Goal: Information Seeking & Learning: Find specific fact

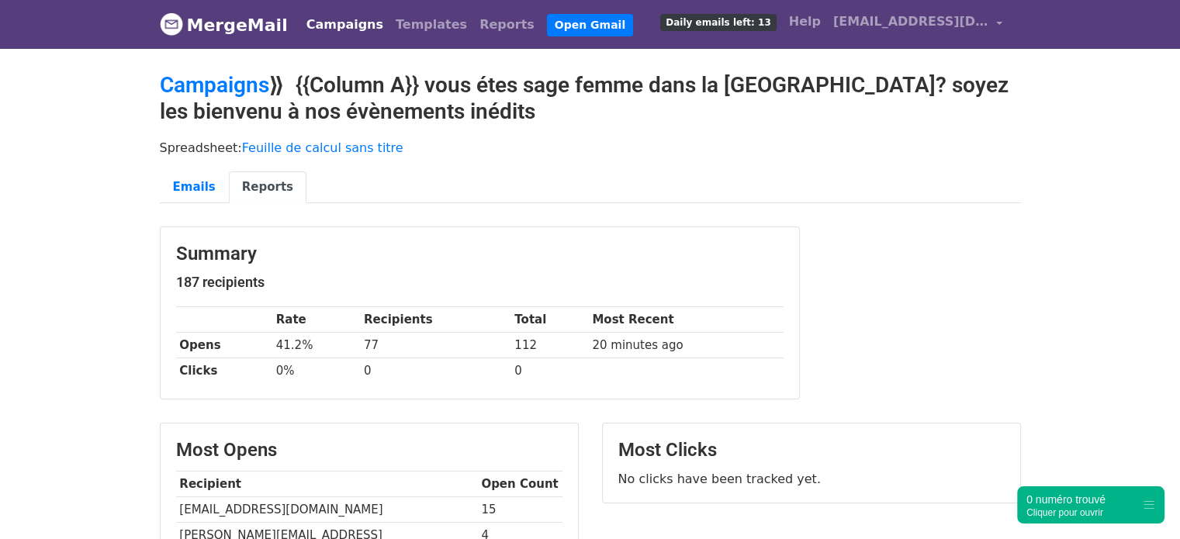
click at [305, 28] on link "Campaigns" at bounding box center [344, 24] width 89 height 31
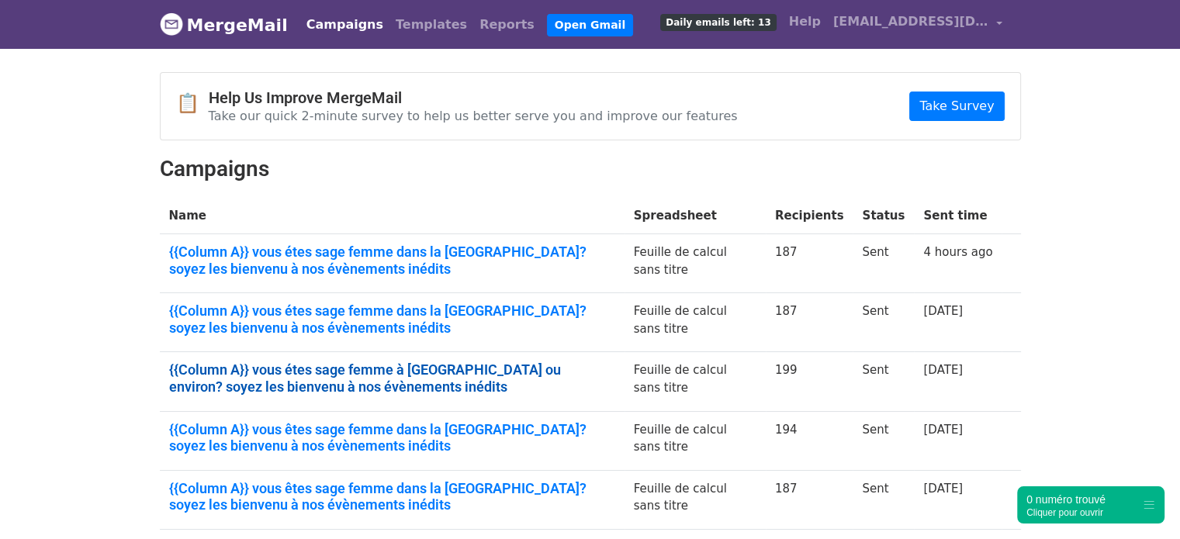
click at [528, 369] on link "{{Column A}} vous étes sage femme à [GEOGRAPHIC_DATA] ou environ? soyez les bie…" at bounding box center [392, 378] width 446 height 33
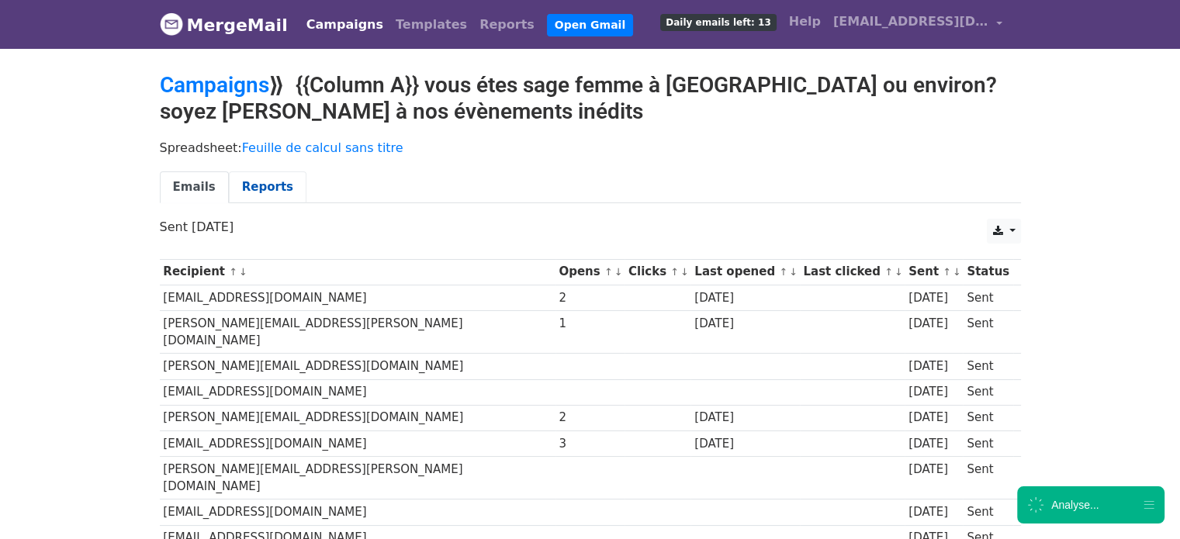
click at [267, 185] on link "Reports" at bounding box center [268, 187] width 78 height 32
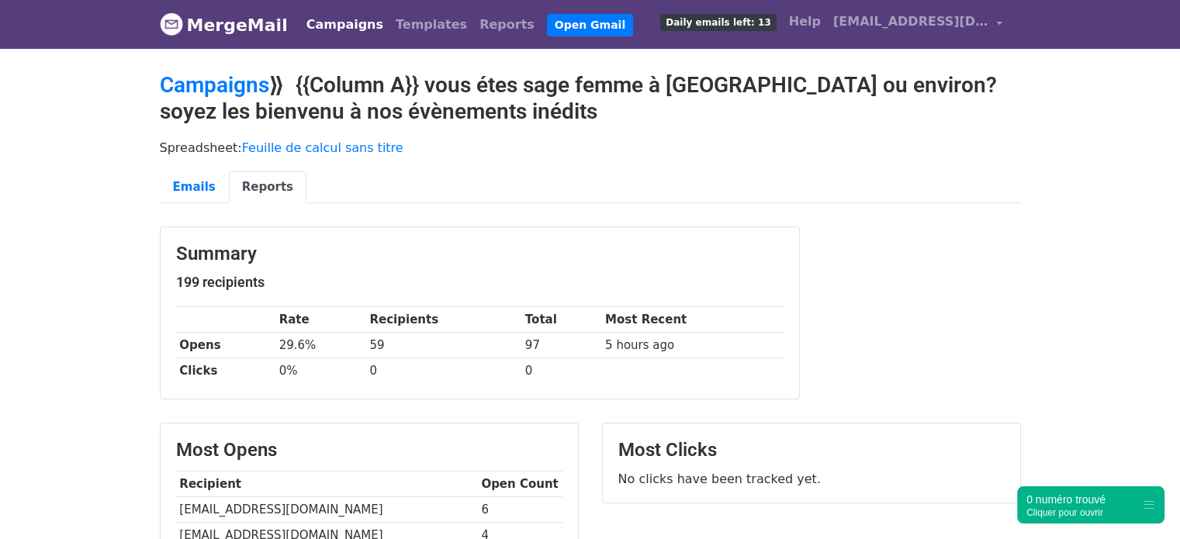
click at [267, 503] on td "[EMAIL_ADDRESS][DOMAIN_NAME]" at bounding box center [327, 510] width 302 height 26
copy tr "[EMAIL_ADDRESS][DOMAIN_NAME]"
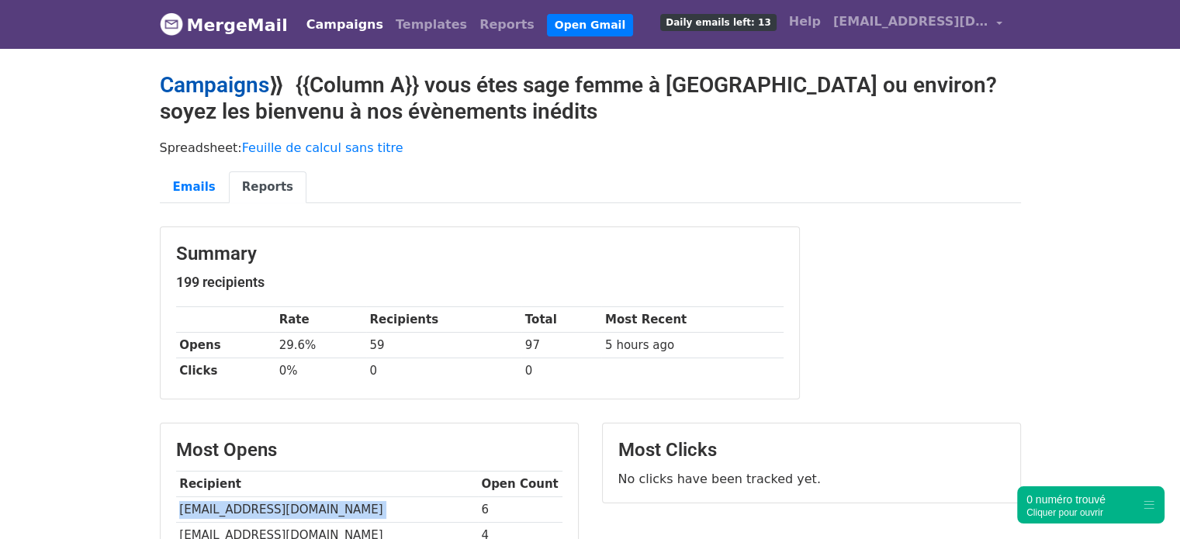
click at [220, 86] on link "Campaigns" at bounding box center [214, 85] width 109 height 26
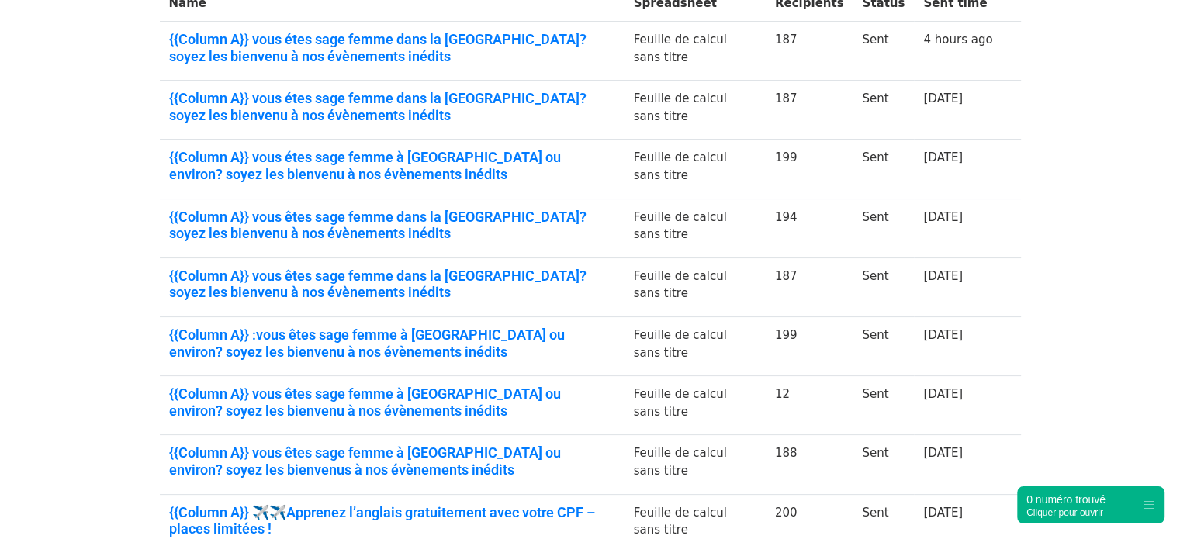
scroll to position [215, 0]
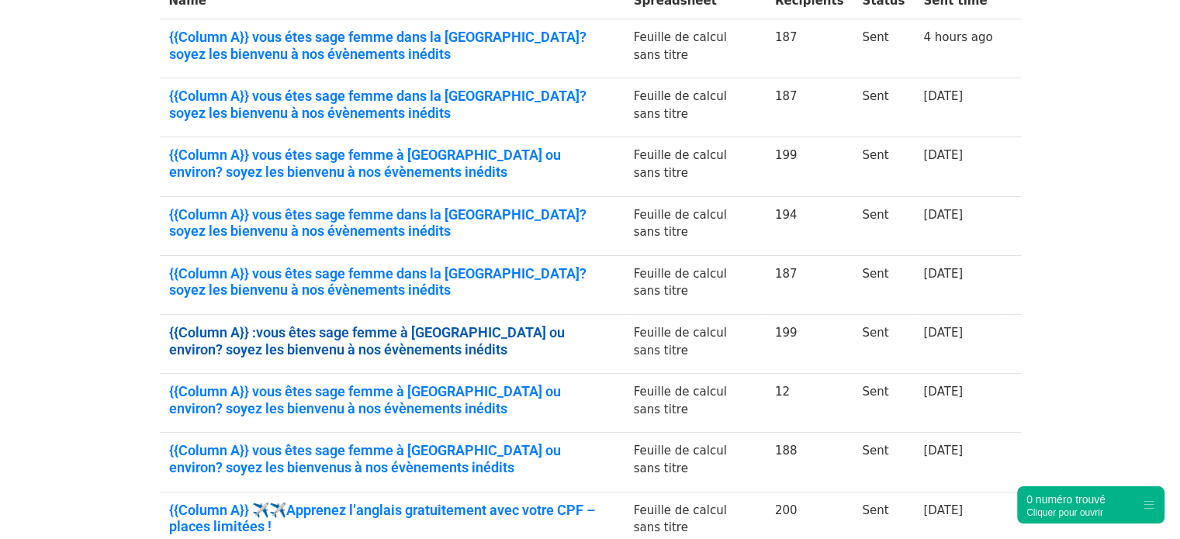
click at [406, 337] on link "{{Column A}} :vous êtes sage femme à Marseille ou environ? soyez les bienvenu à…" at bounding box center [392, 340] width 446 height 33
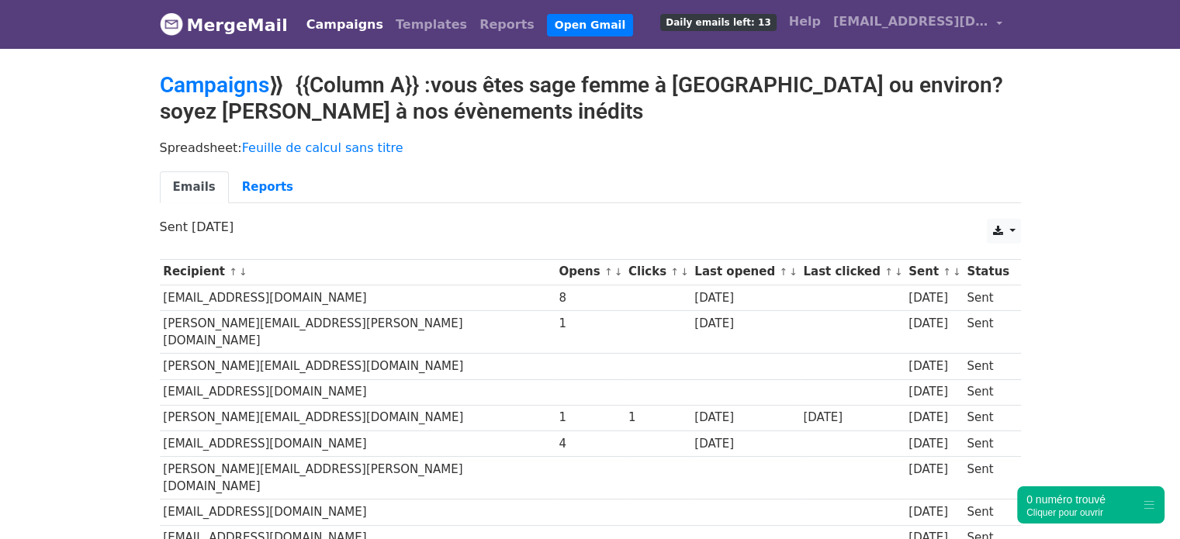
click at [254, 405] on td "melissa.henni13@gmail.com" at bounding box center [358, 418] width 396 height 26
copy tr "melissa.henni13@gmail.com"
click at [257, 185] on link "Reports" at bounding box center [268, 187] width 78 height 32
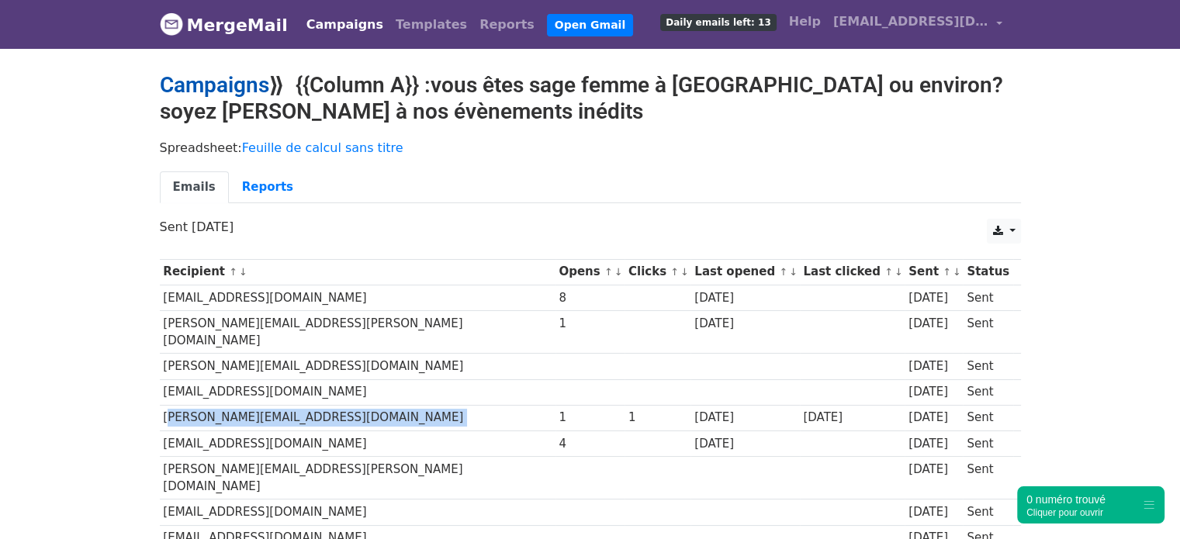
click at [251, 88] on link "Campaigns" at bounding box center [214, 85] width 109 height 26
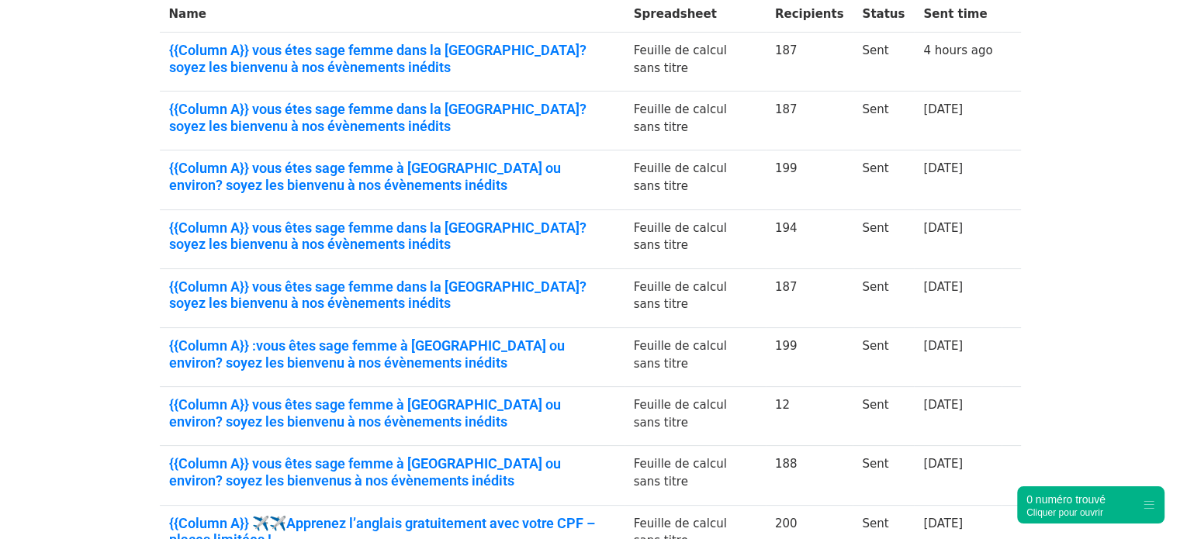
scroll to position [210, 0]
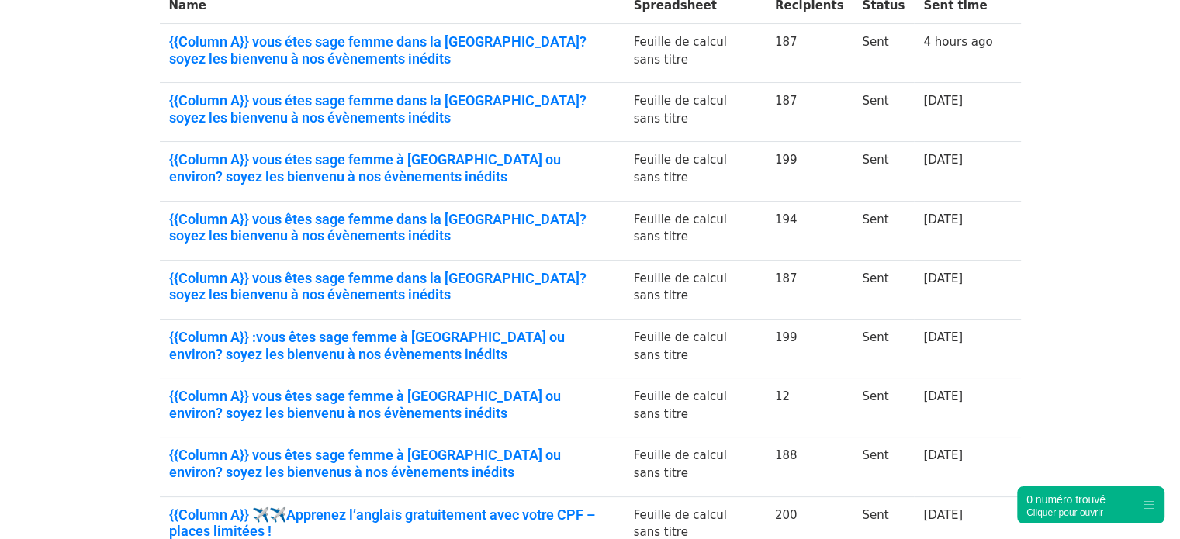
drag, startPoint x: 1191, startPoint y: 189, endPoint x: 1185, endPoint y: 297, distance: 108.8
click at [1179, 297] on html "MergeMail Campaigns Templates Reports Open Gmail Daily emails left: 13 Help cla…" at bounding box center [590, 285] width 1180 height 990
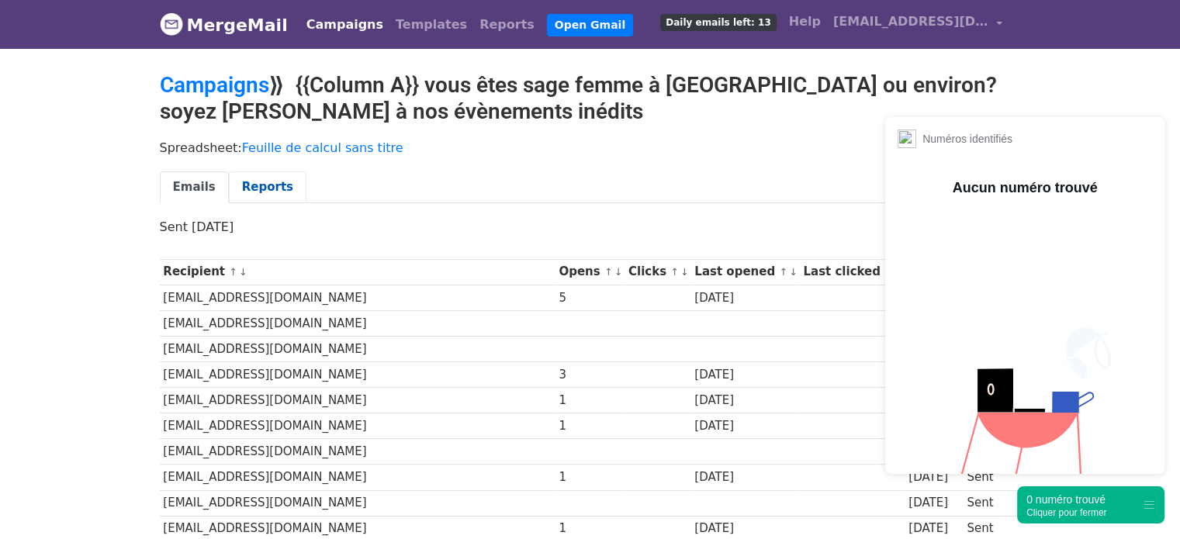
click at [276, 188] on link "Reports" at bounding box center [268, 187] width 78 height 32
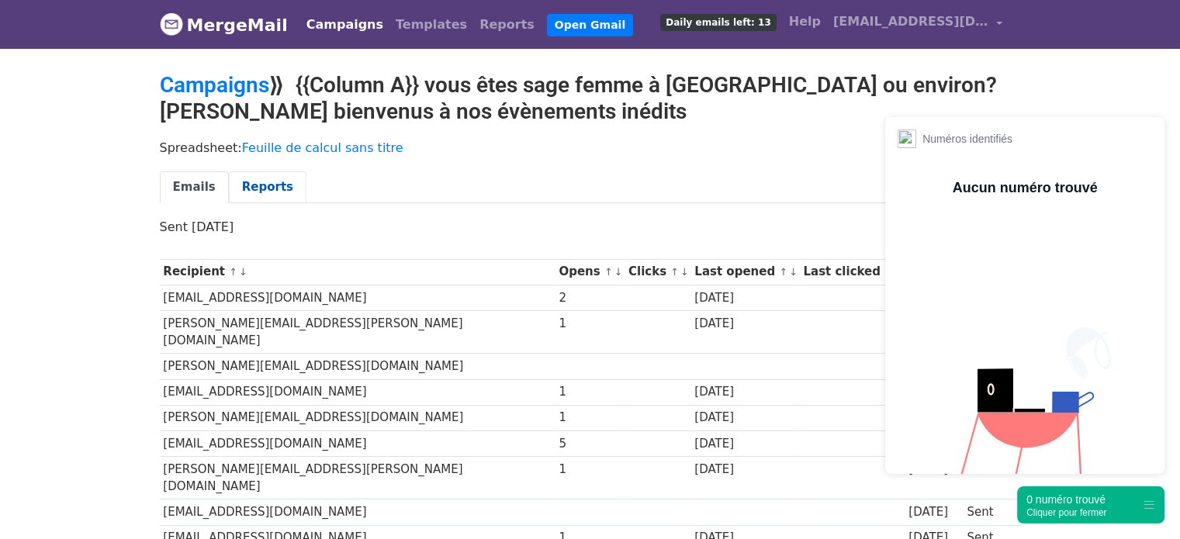
click at [235, 196] on link "Reports" at bounding box center [268, 187] width 78 height 32
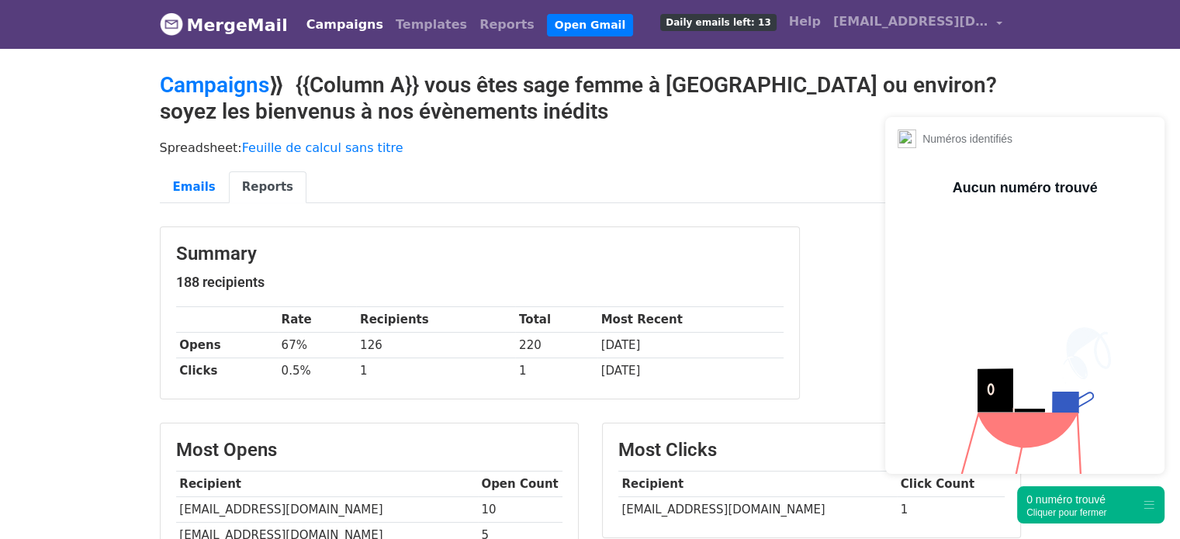
click at [676, 504] on td "[EMAIL_ADDRESS][DOMAIN_NAME]" at bounding box center [757, 510] width 279 height 26
copy tr "[EMAIL_ADDRESS][DOMAIN_NAME]"
